Goal: Purchase product/service

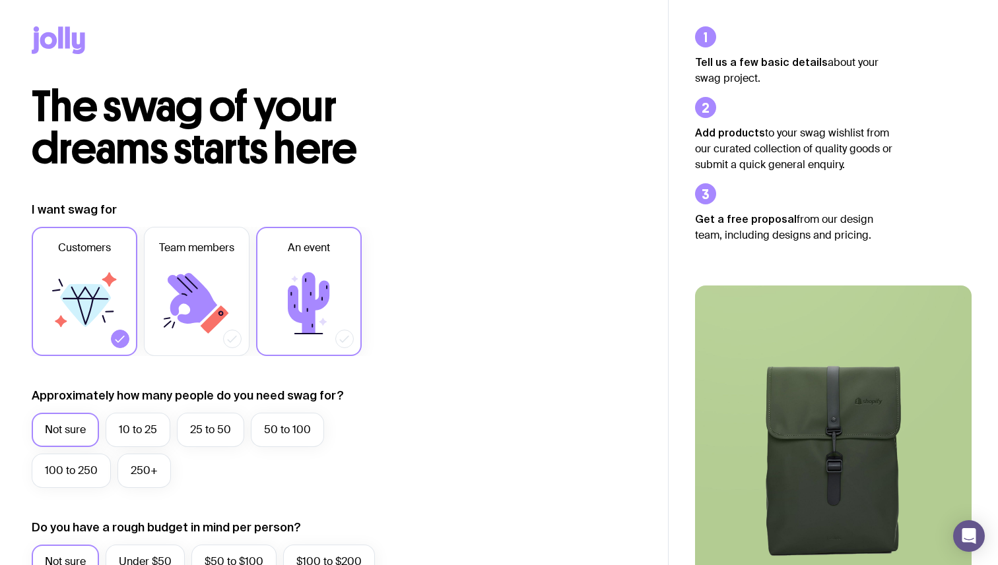
click at [344, 282] on icon at bounding box center [308, 303] width 79 height 79
click at [0, 0] on input "An event" at bounding box center [0, 0] width 0 height 0
click at [286, 430] on label "50 to 100" at bounding box center [287, 430] width 73 height 34
click at [0, 0] on input "50 to 100" at bounding box center [0, 0] width 0 height 0
click at [196, 285] on icon at bounding box center [192, 298] width 49 height 51
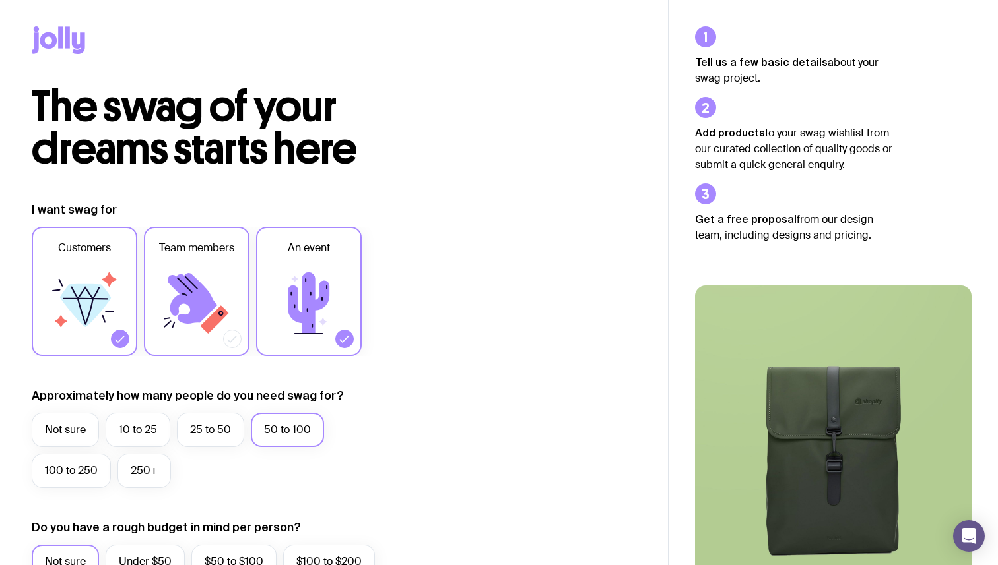
click at [0, 0] on input "Team members" at bounding box center [0, 0] width 0 height 0
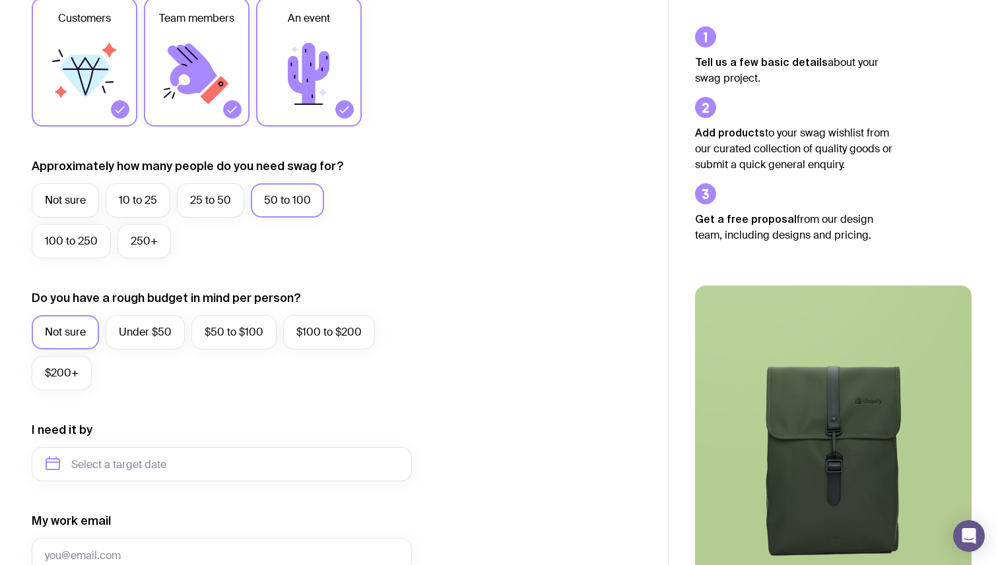
scroll to position [292, 0]
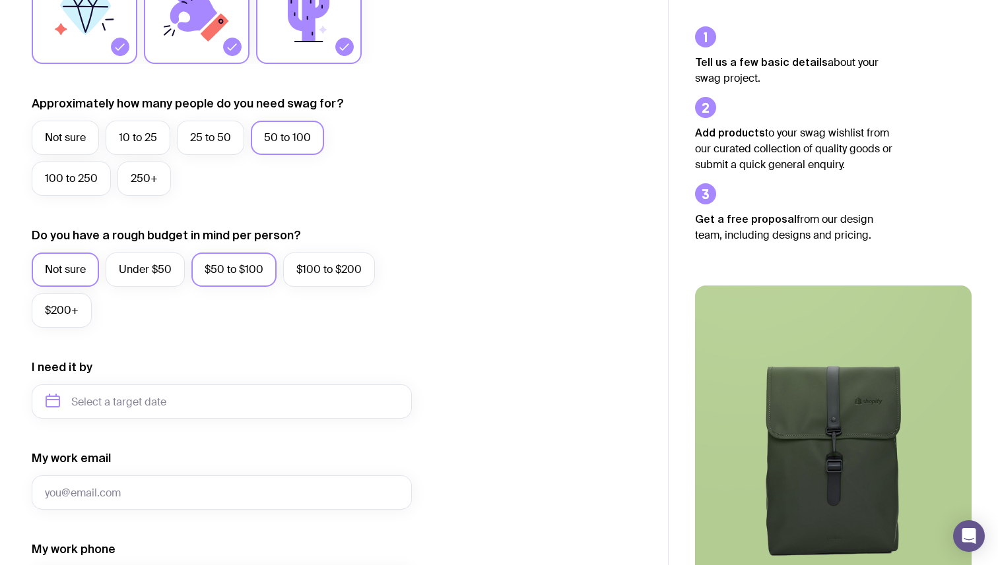
click at [223, 270] on label "$50 to $100" at bounding box center [233, 270] width 85 height 34
click at [0, 0] on input "$50 to $100" at bounding box center [0, 0] width 0 height 0
click at [181, 400] on input "text" at bounding box center [222, 402] width 380 height 34
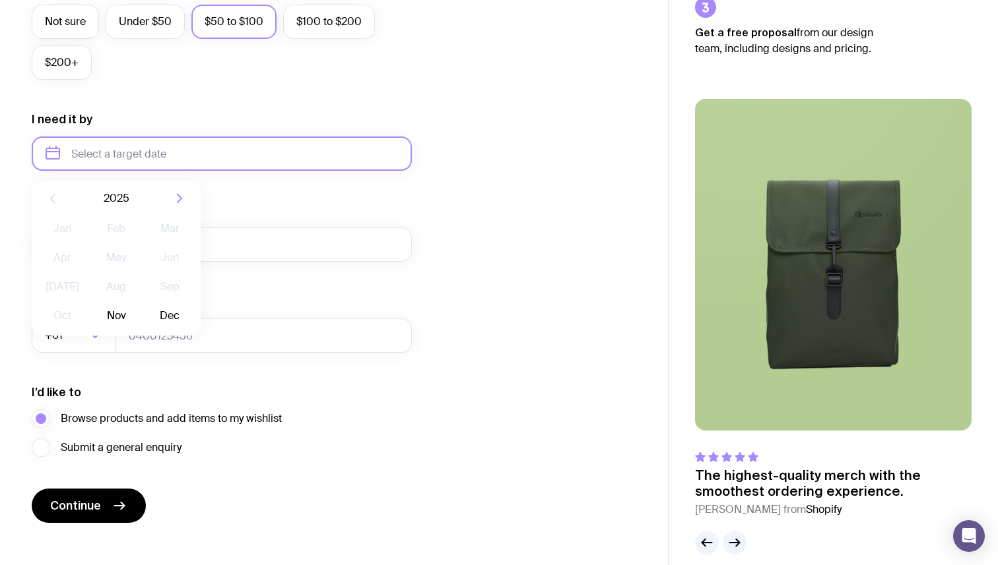
scroll to position [556, 0]
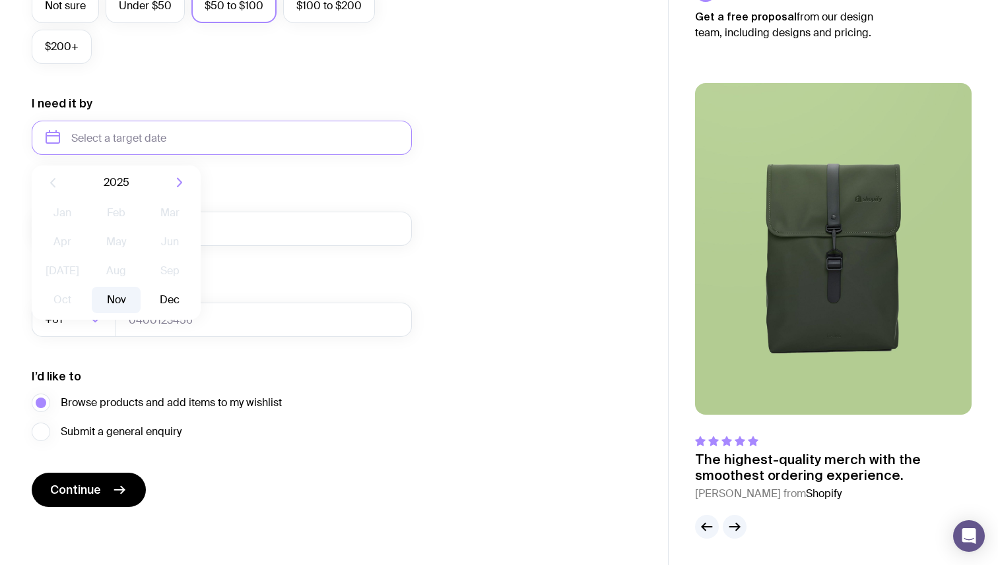
click at [118, 304] on button "Nov" at bounding box center [116, 300] width 48 height 26
type input "[DATE]"
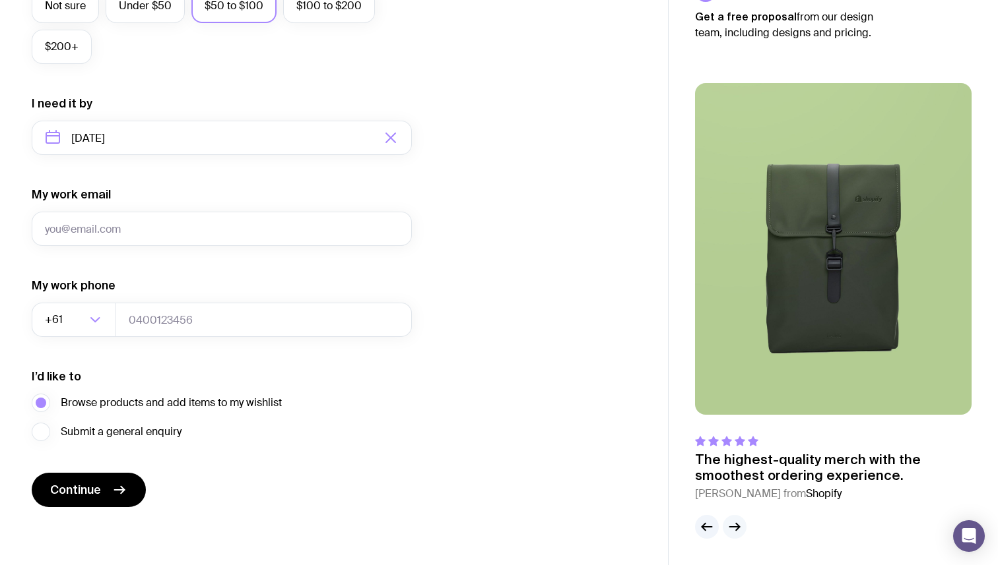
click at [736, 533] on icon "button" at bounding box center [734, 527] width 16 height 16
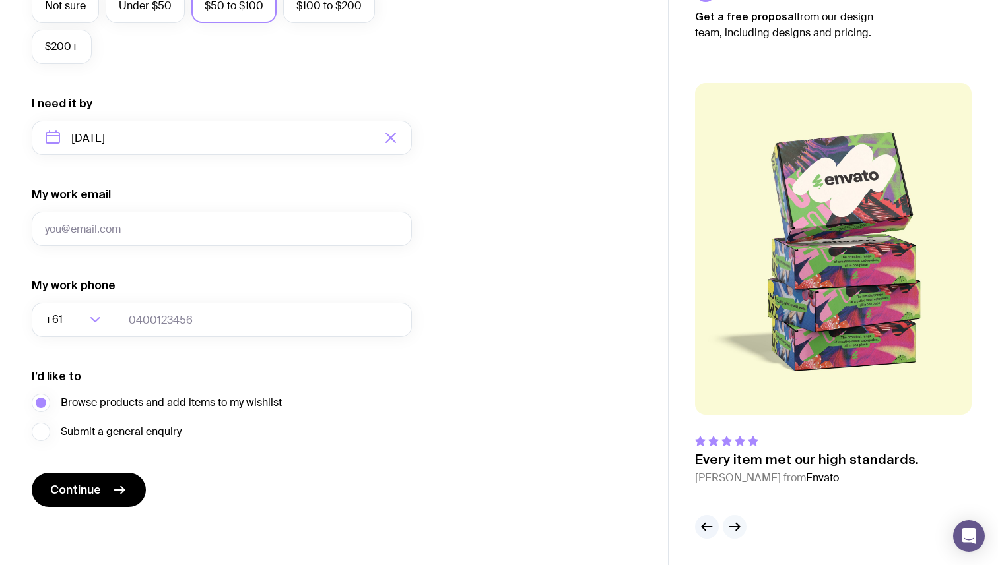
click at [737, 532] on icon "button" at bounding box center [734, 527] width 16 height 16
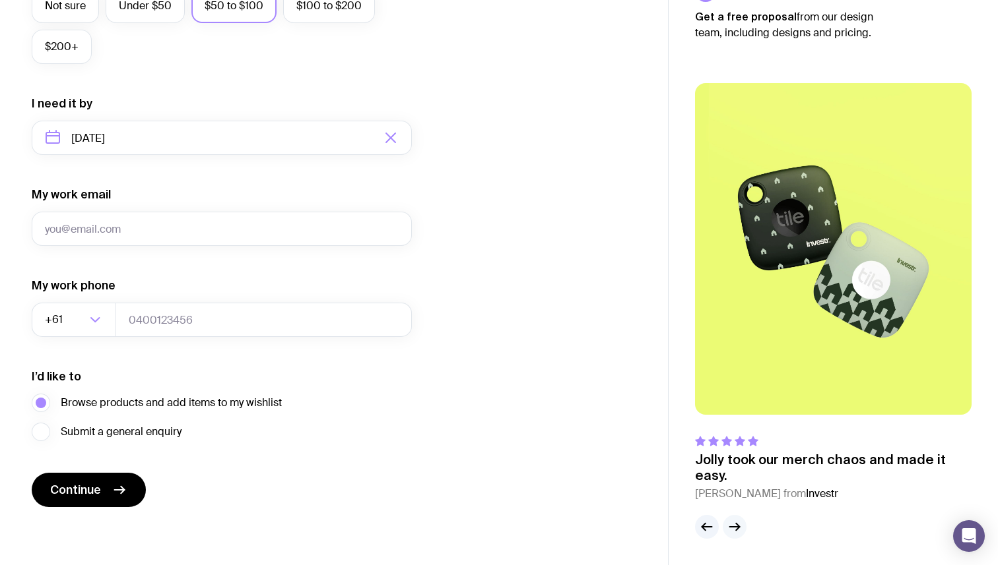
click at [737, 532] on icon "button" at bounding box center [734, 527] width 16 height 16
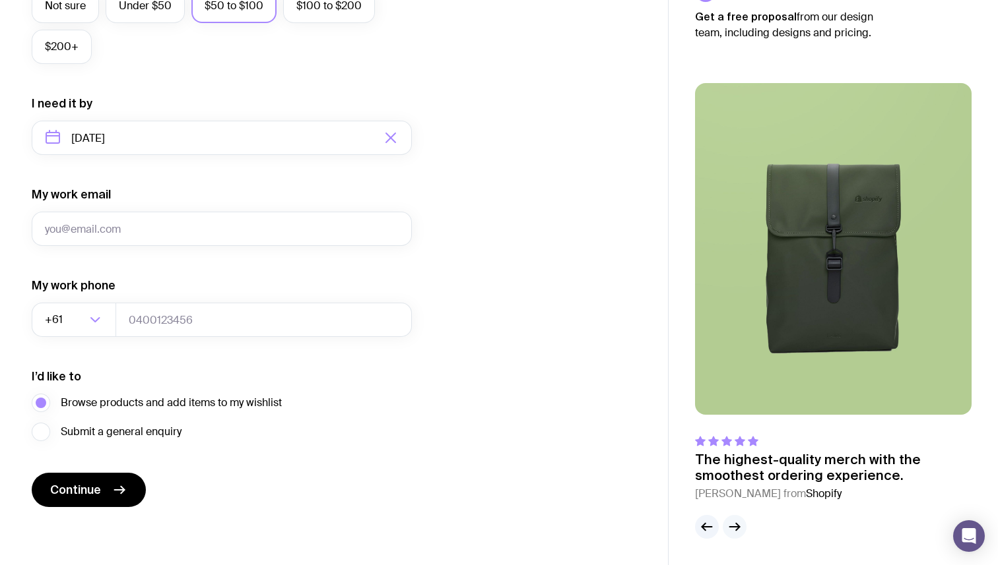
click at [737, 532] on icon "button" at bounding box center [734, 527] width 16 height 16
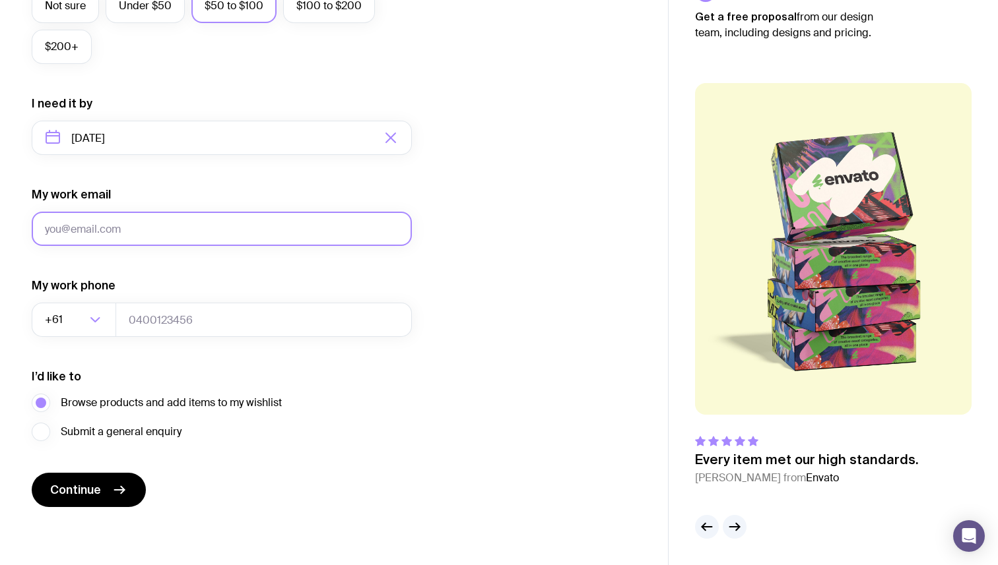
click at [159, 220] on input "My work email" at bounding box center [222, 229] width 380 height 34
type input "C"
type input "[PERSON_NAME][EMAIL_ADDRESS][DOMAIN_NAME]"
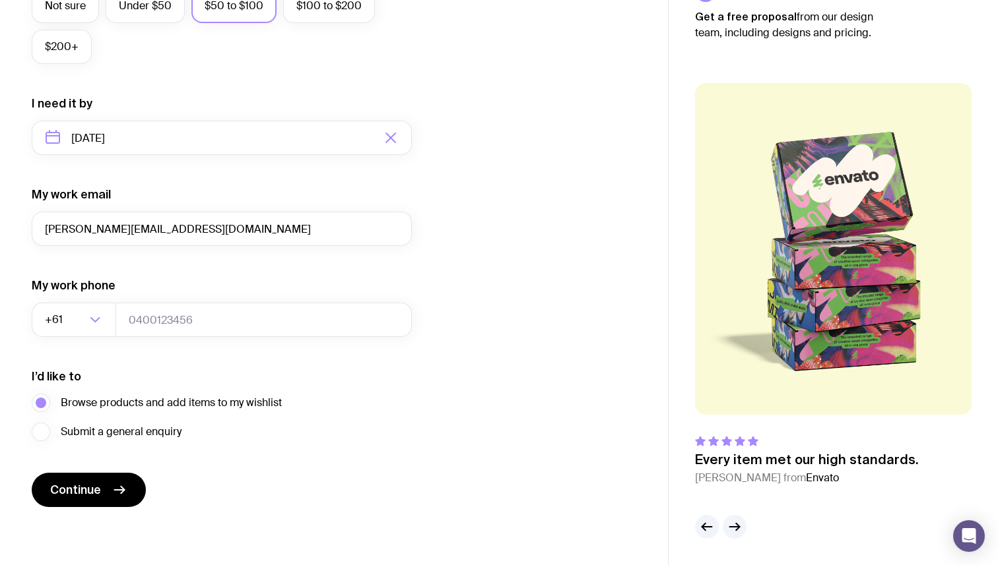
click at [224, 481] on form "I want swag for Customers Team members An event Approximately how many people d…" at bounding box center [222, 77] width 380 height 862
click at [69, 489] on span "Continue" at bounding box center [75, 490] width 51 height 16
click at [187, 315] on input "tel" at bounding box center [263, 320] width 296 height 34
type input "0432652841"
click at [119, 492] on icon "submit" at bounding box center [120, 490] width 16 height 16
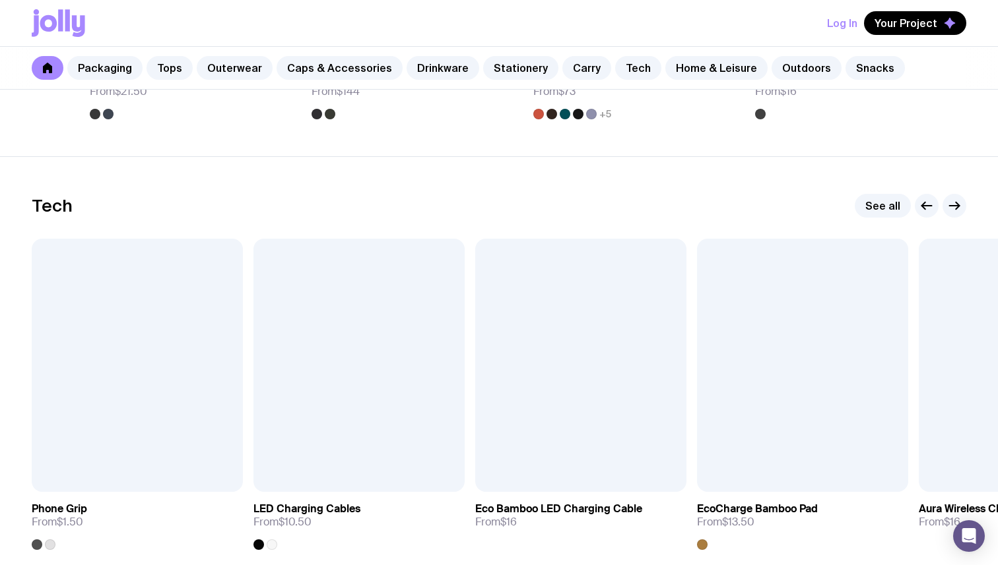
scroll to position [3130, 0]
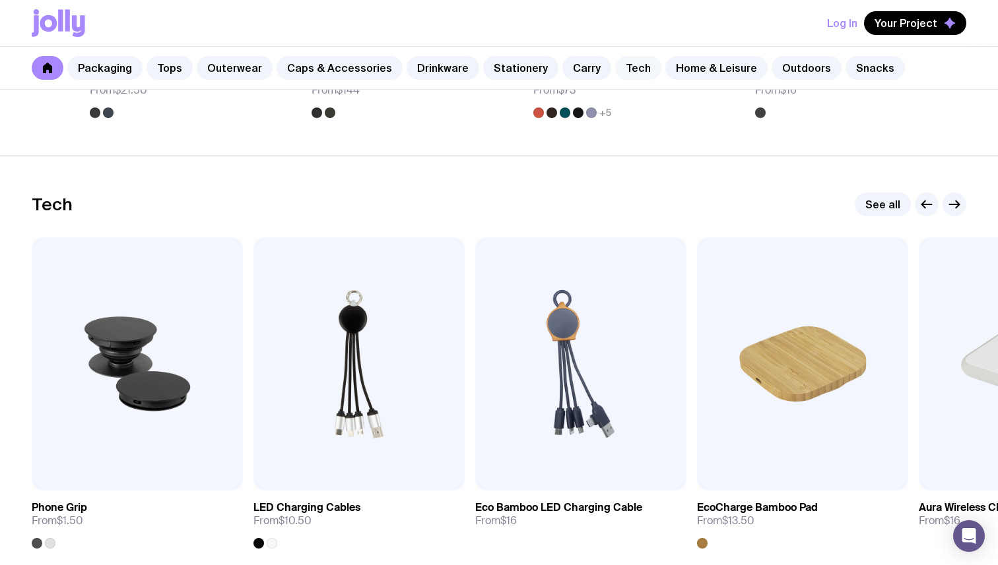
click at [620, 67] on link "Tech" at bounding box center [638, 68] width 46 height 24
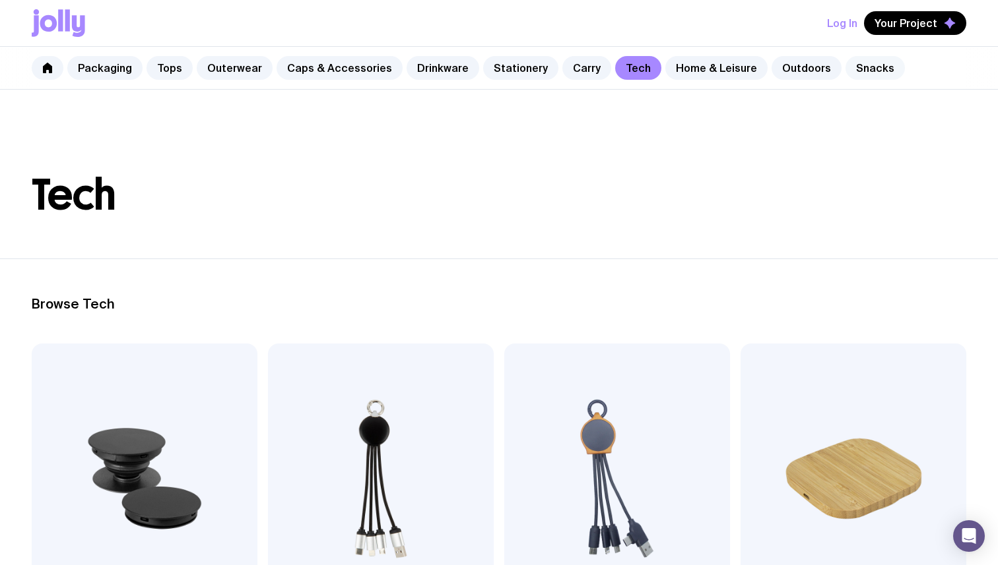
click at [848, 73] on link "Snacks" at bounding box center [874, 68] width 59 height 24
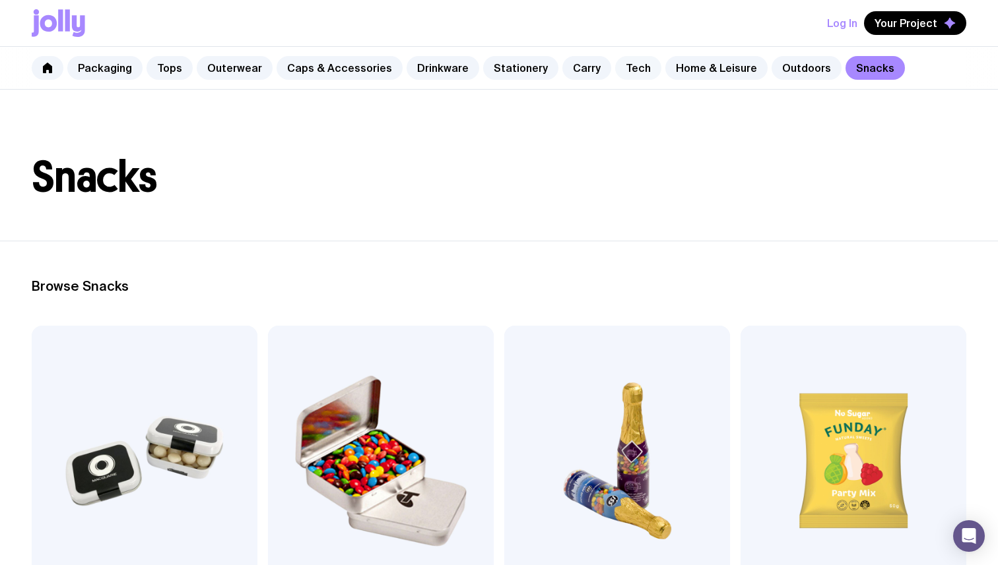
scroll to position [16, 0]
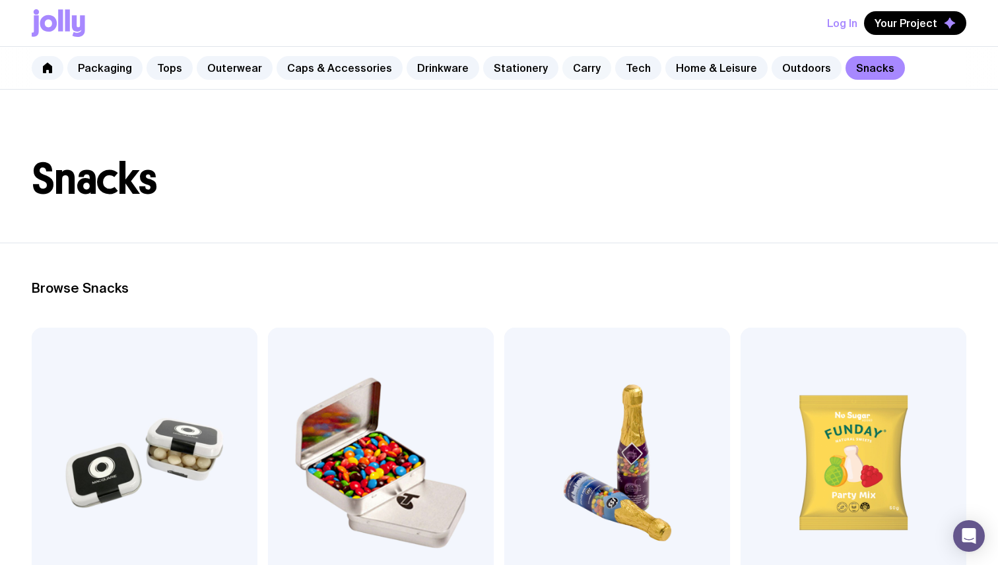
click at [562, 67] on link "Carry" at bounding box center [586, 68] width 49 height 24
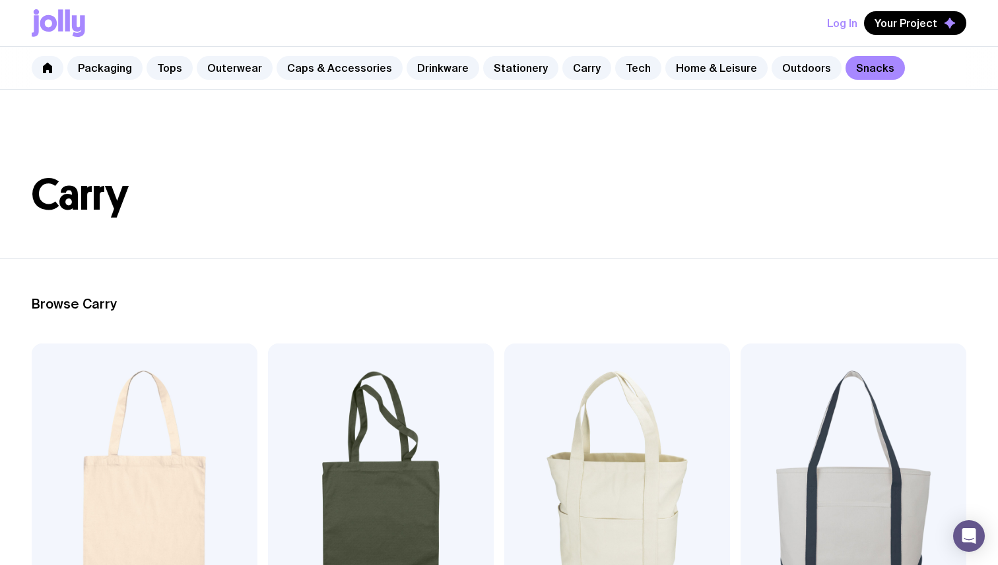
scroll to position [16, 0]
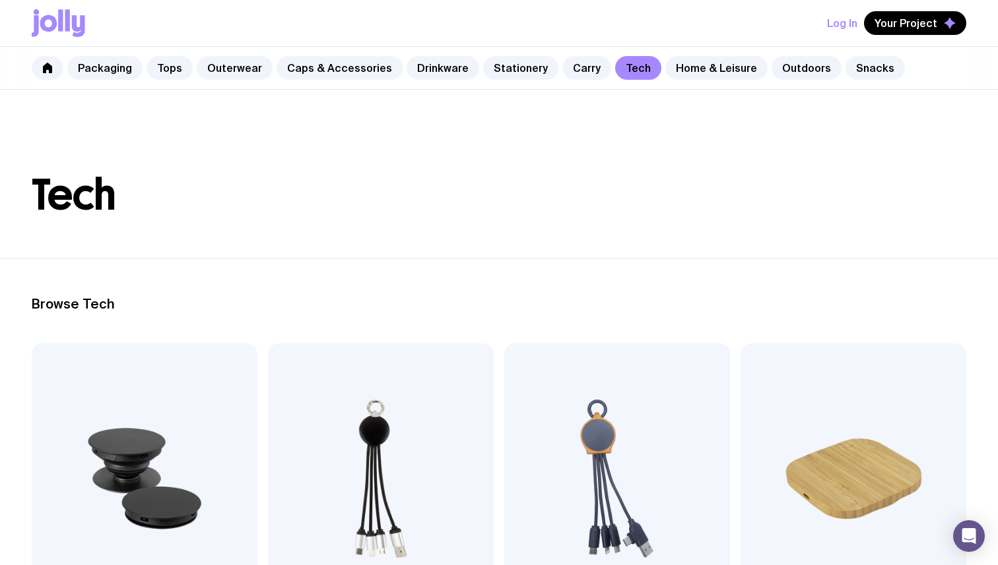
scroll to position [2558, 0]
